Goal: Task Accomplishment & Management: Manage account settings

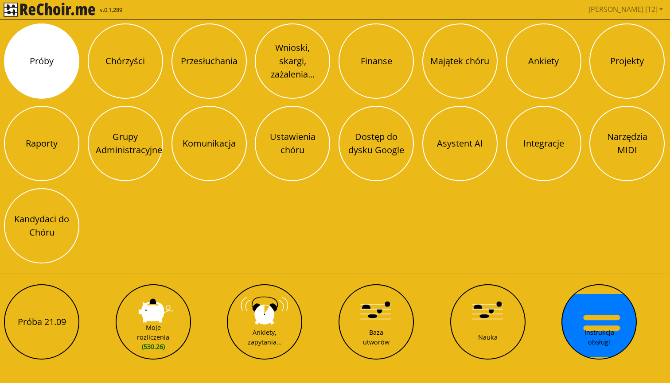
click at [59, 58] on button "Próby" at bounding box center [41, 60] width 75 height 75
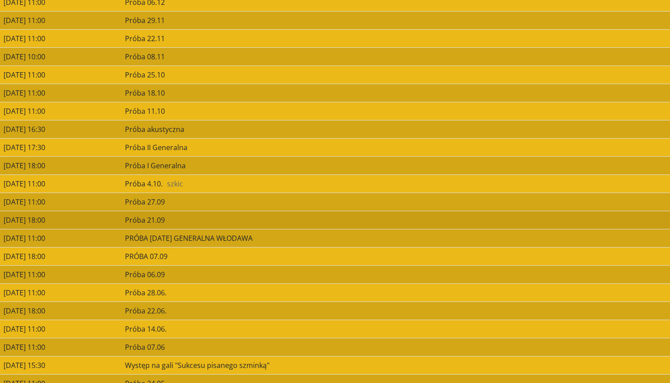
scroll to position [547, 0]
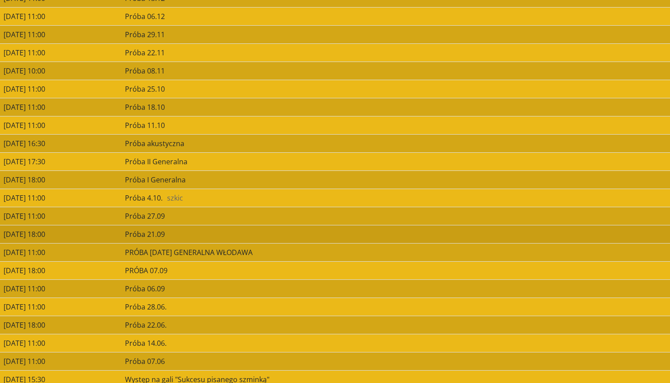
click at [72, 237] on td "21/09/2025 18:00" at bounding box center [60, 234] width 121 height 18
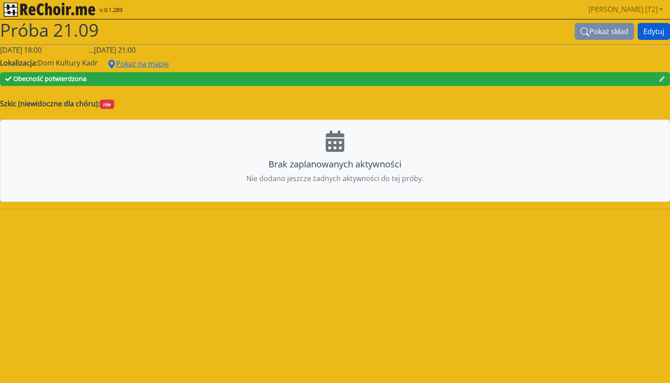
click at [650, 34] on button "Edytuj" at bounding box center [654, 31] width 32 height 17
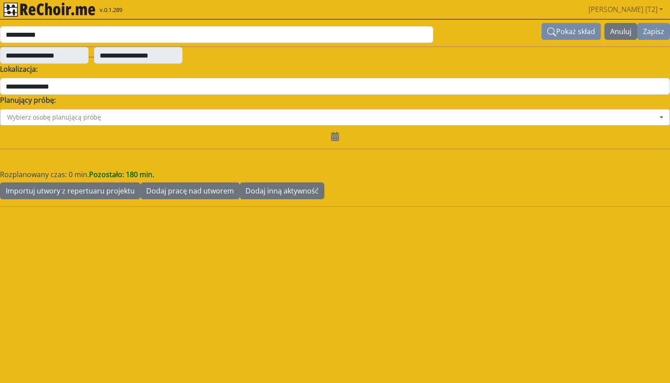
click at [133, 120] on input at bounding box center [335, 117] width 669 height 16
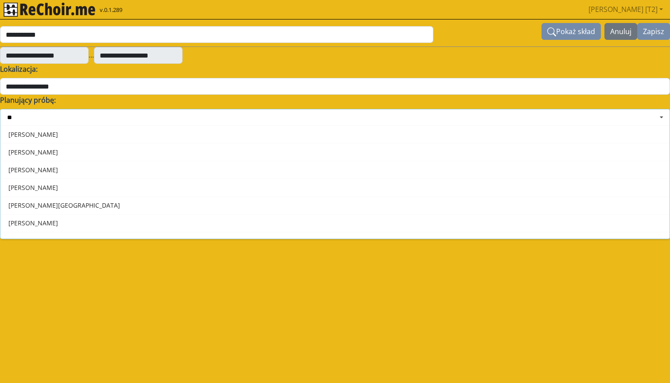
type input "***"
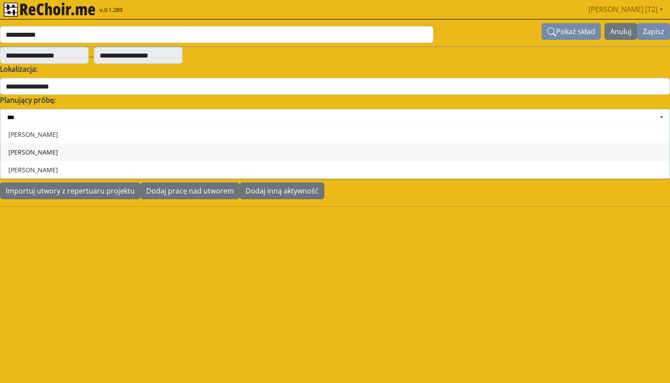
click at [91, 146] on div "Piotr Czechowicz" at bounding box center [334, 152] width 669 height 18
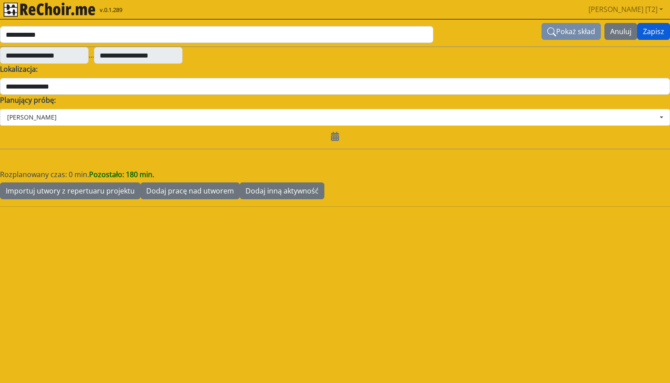
click at [653, 30] on button "Zapisz" at bounding box center [653, 31] width 33 height 17
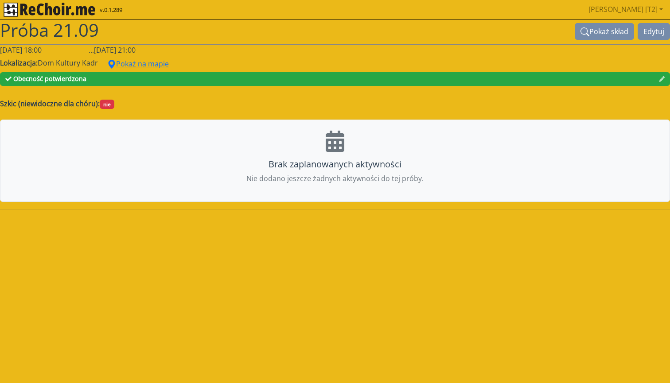
click at [82, 9] on img "rekłajer mi" at bounding box center [50, 10] width 92 height 14
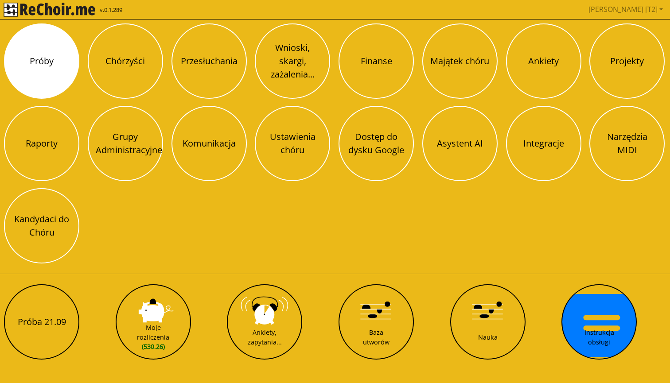
click at [47, 56] on button "Próby" at bounding box center [41, 60] width 75 height 75
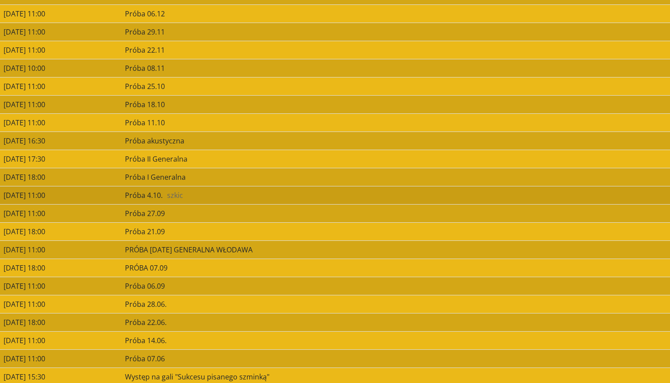
scroll to position [553, 0]
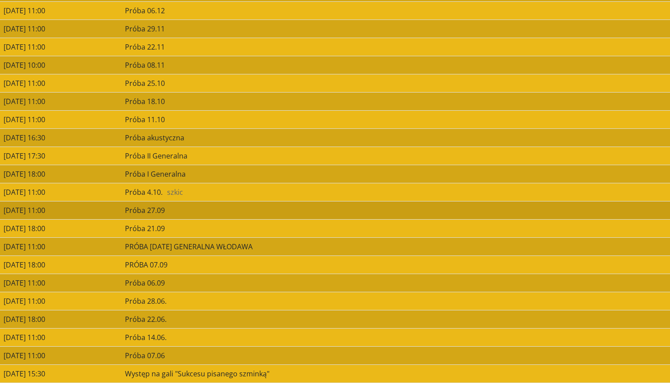
click at [121, 208] on td "[DATE] 11:00" at bounding box center [60, 210] width 121 height 18
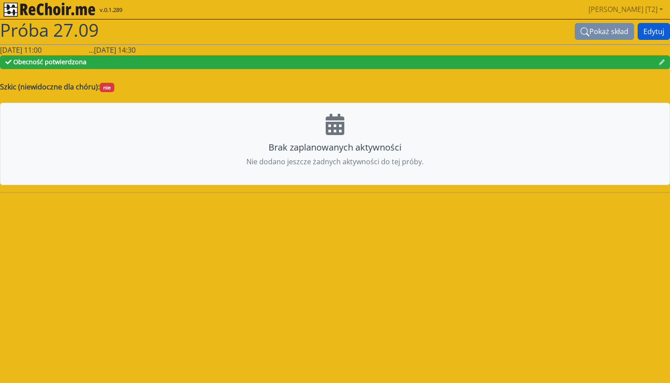
click at [651, 30] on button "Edytuj" at bounding box center [654, 31] width 32 height 17
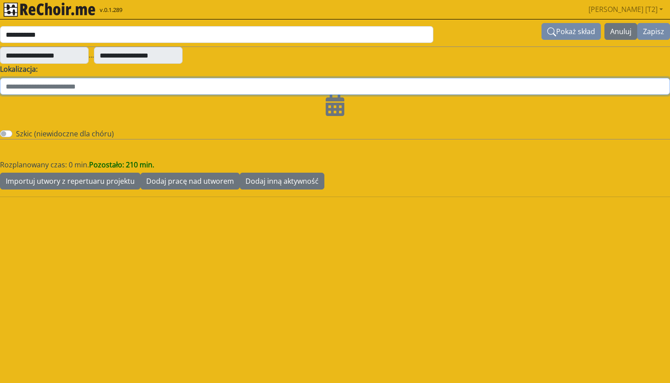
click at [110, 88] on input "text" at bounding box center [335, 86] width 670 height 17
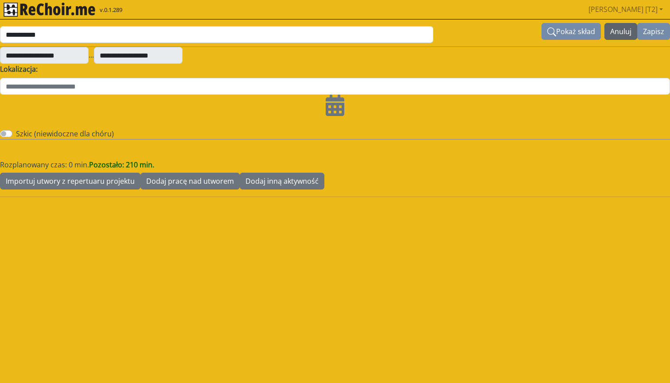
click at [620, 25] on button "Anuluj" at bounding box center [621, 31] width 33 height 17
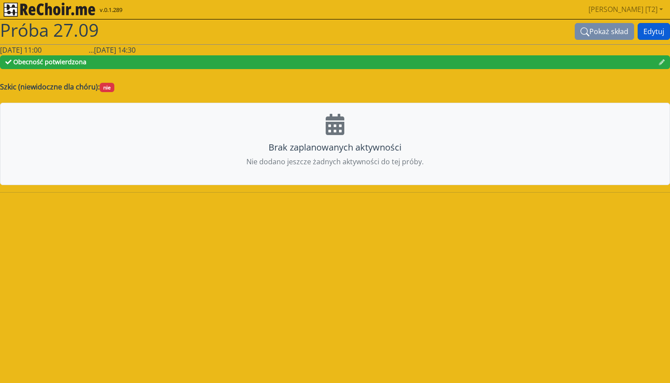
click at [649, 29] on button "Edytuj" at bounding box center [654, 31] width 32 height 17
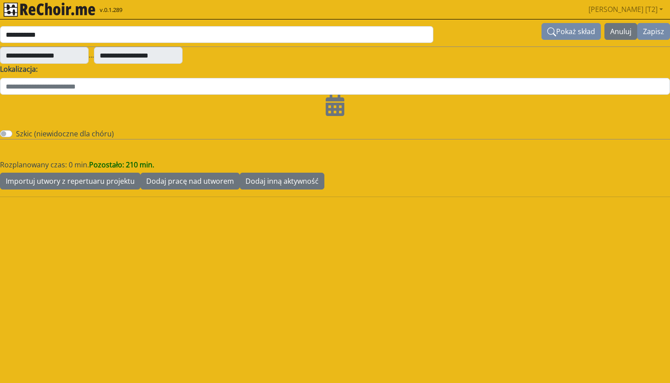
click at [332, 105] on icon at bounding box center [335, 105] width 19 height 21
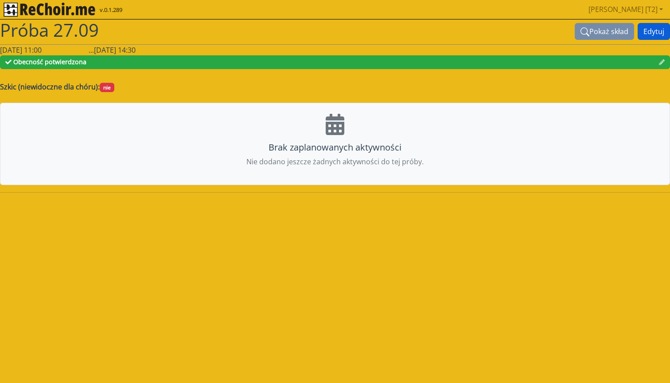
click at [651, 28] on button "Edytuj" at bounding box center [654, 31] width 32 height 17
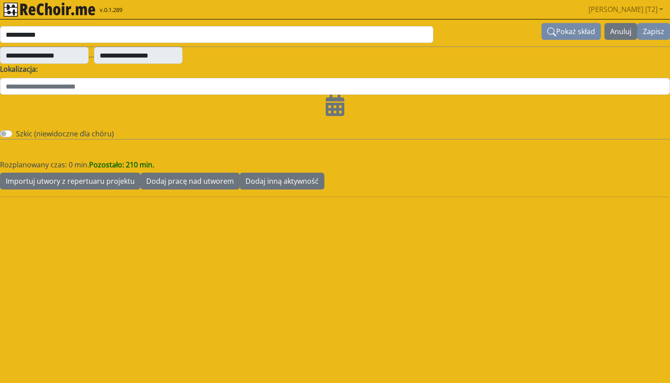
click at [56, 132] on label "Szkic (niewidoczne dla chóru)" at bounding box center [65, 134] width 98 height 11
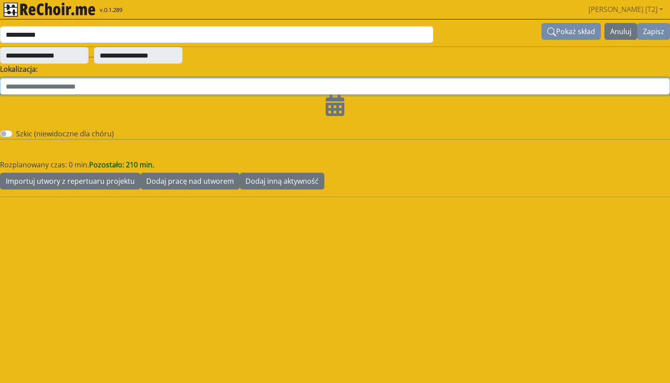
click at [163, 93] on input "text" at bounding box center [335, 86] width 670 height 17
type input "*"
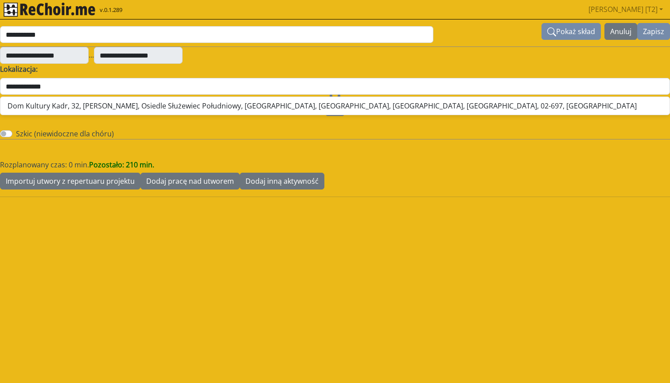
type input "**********"
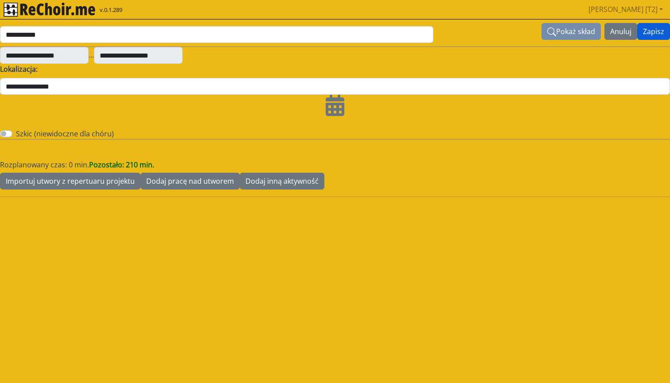
click at [656, 33] on button "Zapisz" at bounding box center [653, 31] width 33 height 17
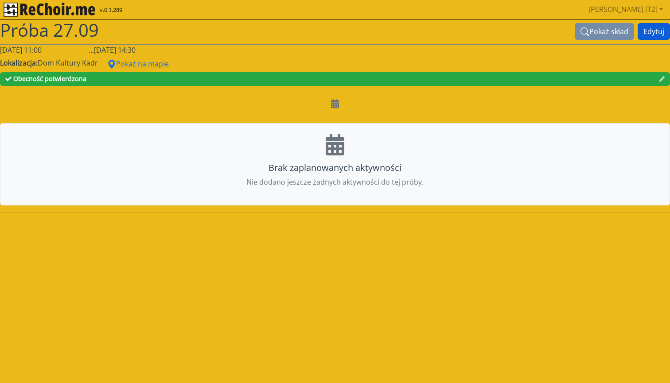
click at [661, 30] on button "Edytuj" at bounding box center [654, 31] width 32 height 17
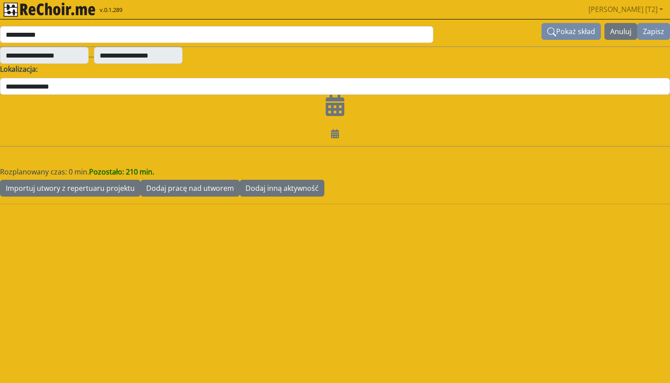
click at [331, 134] on icon at bounding box center [335, 133] width 8 height 9
click at [335, 105] on icon at bounding box center [335, 105] width 19 height 21
click at [613, 38] on button "Anuluj" at bounding box center [621, 31] width 33 height 17
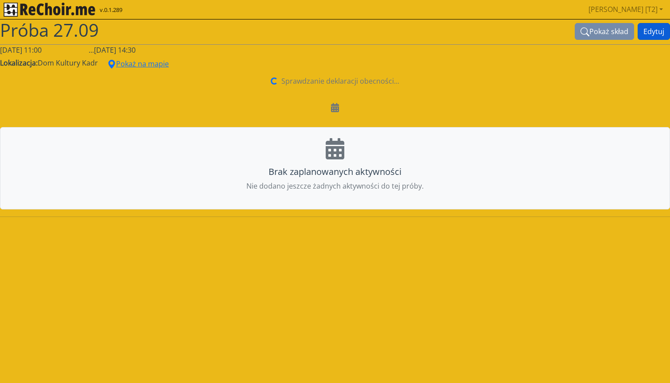
click at [644, 30] on button "Edytuj" at bounding box center [654, 31] width 32 height 17
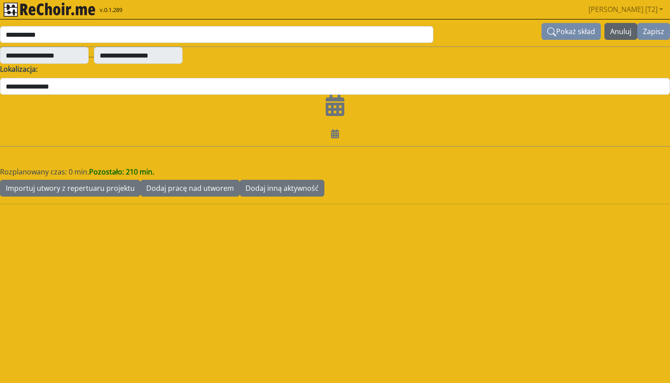
click at [608, 39] on button "Anuluj" at bounding box center [621, 31] width 33 height 17
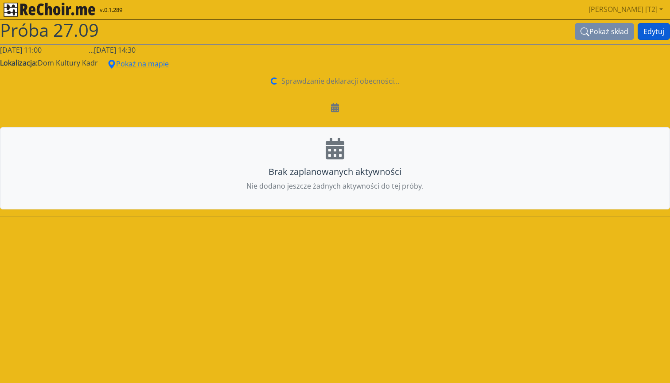
click at [654, 36] on button "Edytuj" at bounding box center [654, 31] width 32 height 17
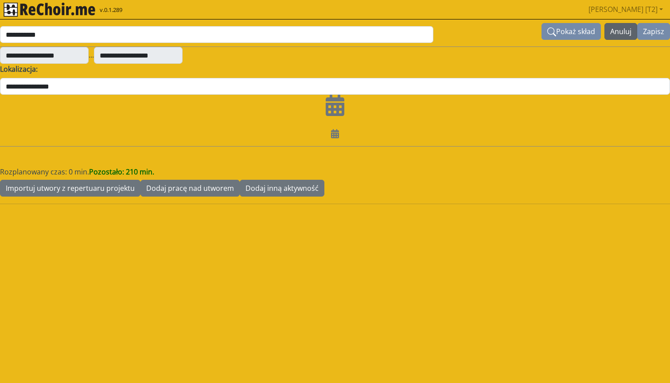
click at [620, 27] on button "Anuluj" at bounding box center [621, 31] width 33 height 17
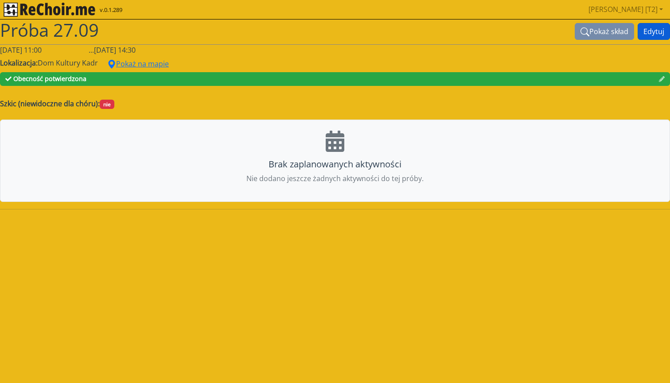
click at [645, 29] on button "Edytuj" at bounding box center [654, 31] width 32 height 17
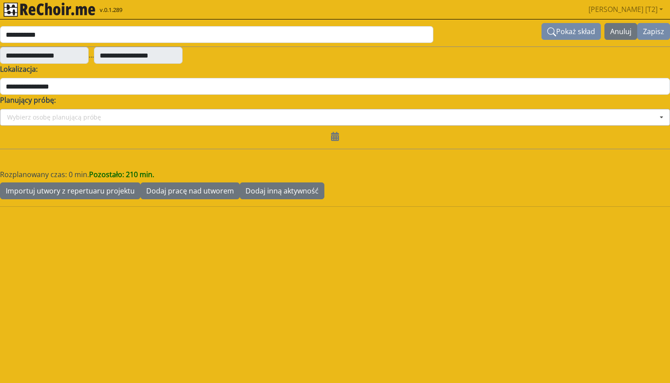
click at [81, 117] on div "Wybierz osobę planującą próbę" at bounding box center [54, 117] width 94 height 6
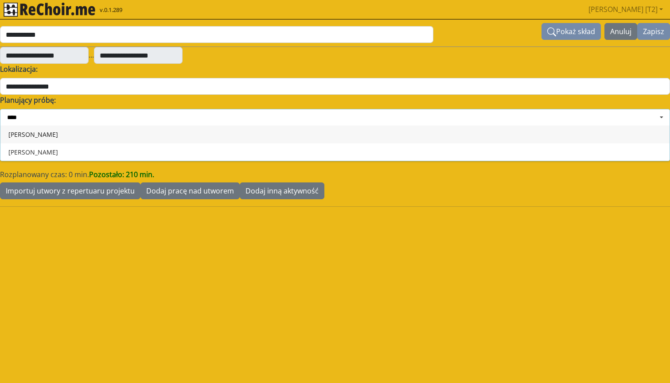
type input "*****"
click at [65, 147] on div "[PERSON_NAME]" at bounding box center [334, 152] width 669 height 18
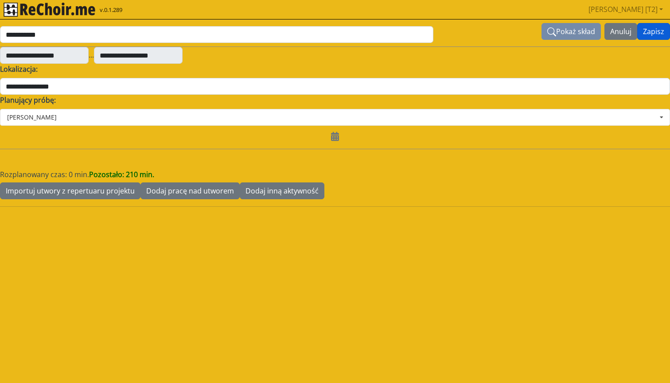
click at [654, 35] on button "Zapisz" at bounding box center [653, 31] width 33 height 17
